Goal: Find specific page/section

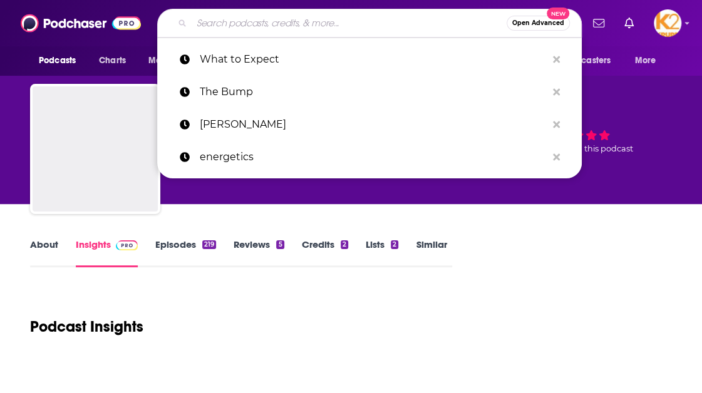
click at [396, 30] on input "Search podcasts, credits, & more..." at bounding box center [349, 23] width 315 height 20
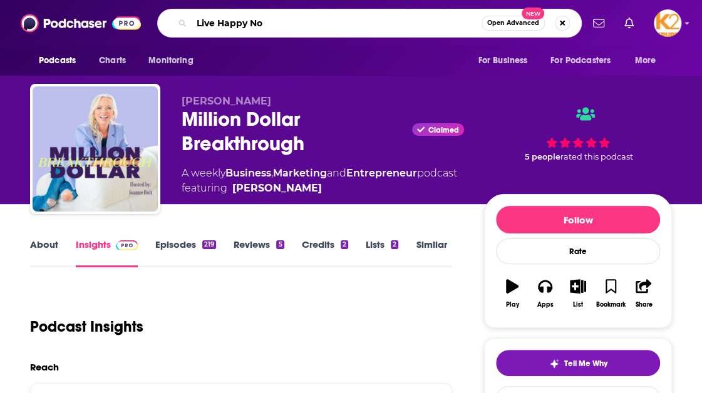
type input "Live Happy Now"
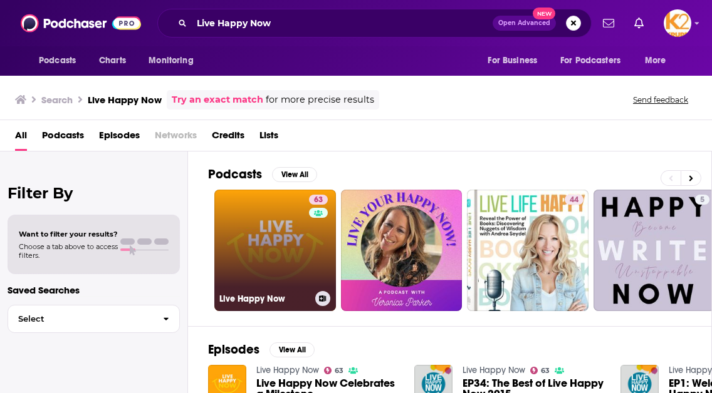
click at [282, 277] on link "63 Live Happy Now" at bounding box center [275, 251] width 122 height 122
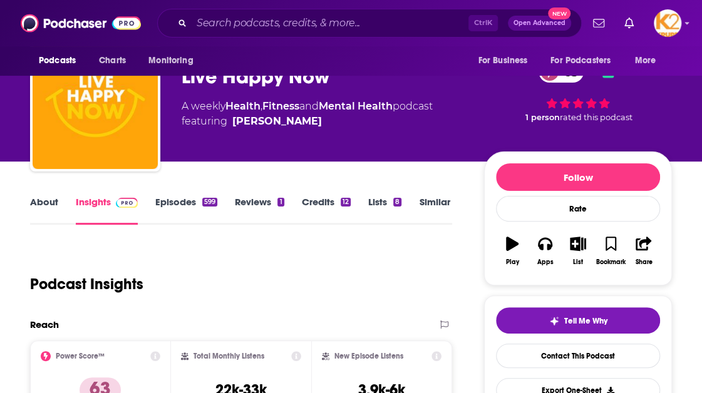
scroll to position [125, 0]
